Goal: Find specific page/section: Find specific page/section

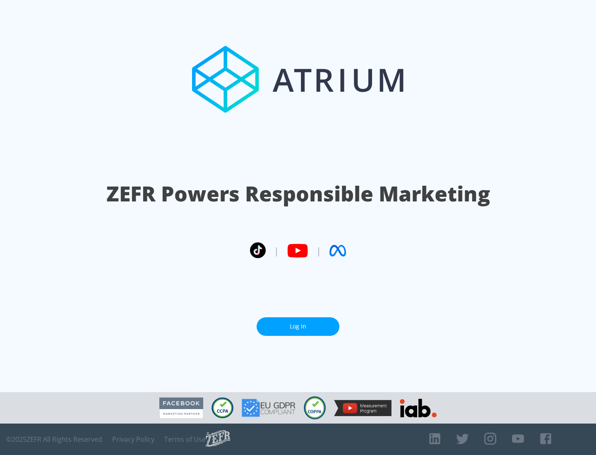
click at [298, 323] on link "Log In" at bounding box center [298, 327] width 83 height 19
